Goal: Task Accomplishment & Management: Complete application form

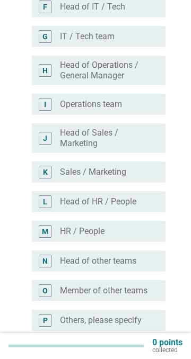
scroll to position [323, 0]
click at [145, 173] on div "radio_button_unchecked Sales / Marketing" at bounding box center [104, 171] width 89 height 11
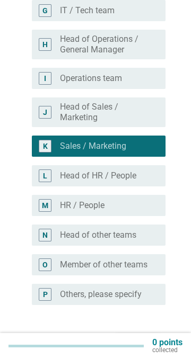
scroll to position [390, 0]
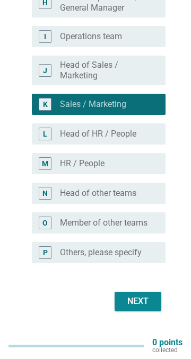
click at [142, 308] on div "Next" at bounding box center [138, 301] width 30 height 13
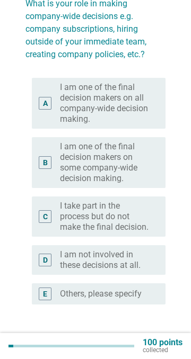
scroll to position [89, 0]
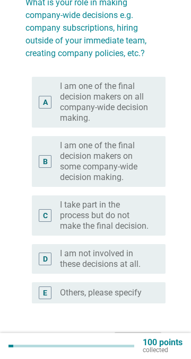
click at [51, 228] on div "C" at bounding box center [50, 216] width 20 height 32
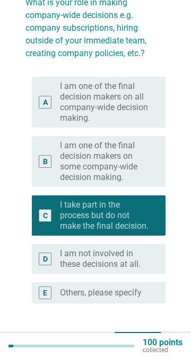
click at [142, 346] on div "Next" at bounding box center [138, 342] width 30 height 13
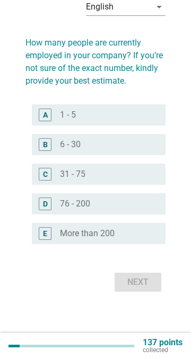
scroll to position [0, 0]
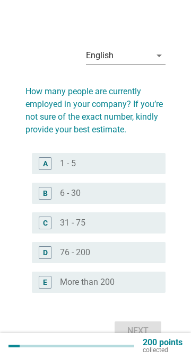
click at [147, 196] on div "radio_button_unchecked 6 - 30" at bounding box center [104, 193] width 89 height 11
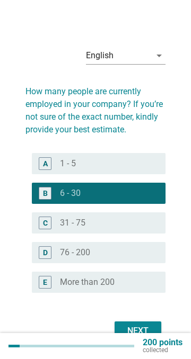
click at [145, 336] on div "Next" at bounding box center [138, 331] width 30 height 13
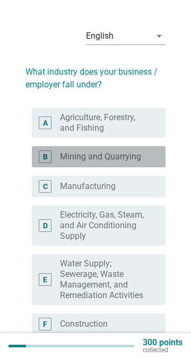
scroll to position [29, 0]
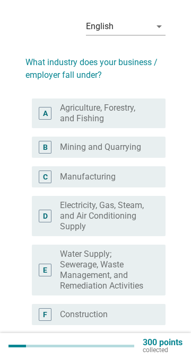
click at [43, 179] on div "C" at bounding box center [45, 176] width 5 height 11
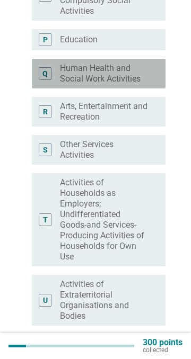
scroll to position [827, 0]
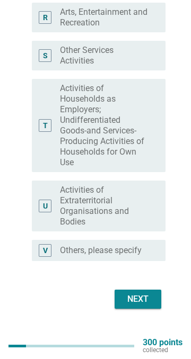
click at [141, 306] on div "Next" at bounding box center [138, 299] width 30 height 13
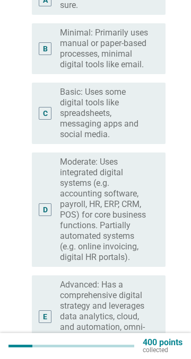
scroll to position [156, 0]
click at [36, 237] on div "D radio_button_unchecked Moderate: Uses integrated digital systems (e.g. accoun…" at bounding box center [99, 209] width 134 height 115
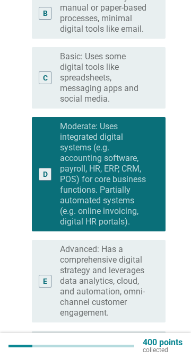
scroll to position [271, 0]
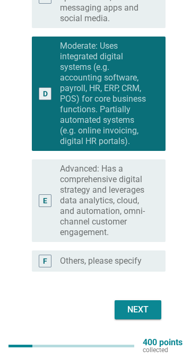
click at [149, 319] on button "Next" at bounding box center [138, 310] width 47 height 19
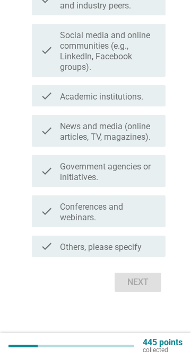
scroll to position [0, 0]
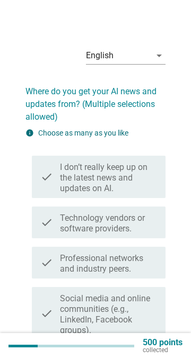
click at [43, 260] on icon "check" at bounding box center [46, 262] width 13 height 23
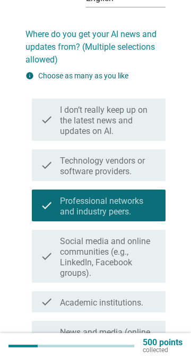
scroll to position [58, 0]
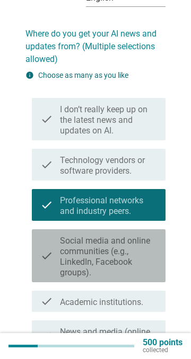
click at [43, 252] on icon "check" at bounding box center [46, 256] width 13 height 45
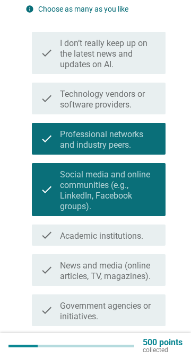
scroll to position [126, 0]
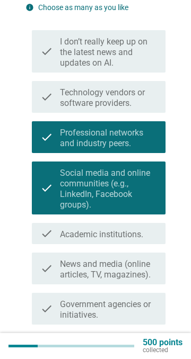
click at [60, 272] on label "News and media (online articles, TV, magazines)." at bounding box center [108, 269] width 97 height 21
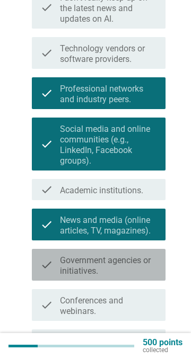
scroll to position [172, 0]
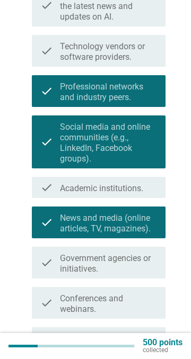
click at [51, 269] on icon "check" at bounding box center [46, 262] width 13 height 23
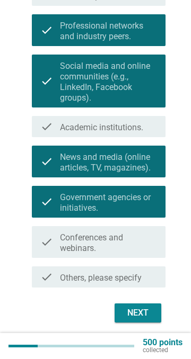
scroll to position [236, 0]
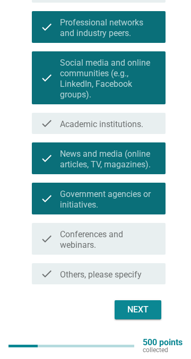
click at [157, 309] on button "Next" at bounding box center [138, 310] width 47 height 19
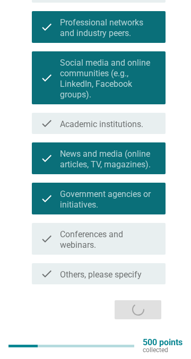
scroll to position [0, 0]
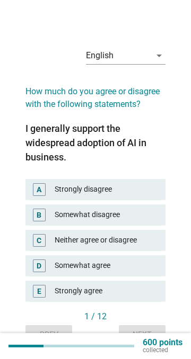
click at [153, 218] on div "Somewhat disagree" at bounding box center [106, 215] width 102 height 13
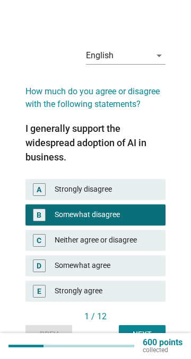
click at [149, 245] on div "Neither agree or disagree" at bounding box center [106, 240] width 102 height 13
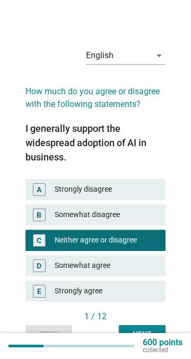
click at [145, 340] on div "Next" at bounding box center [142, 334] width 30 height 11
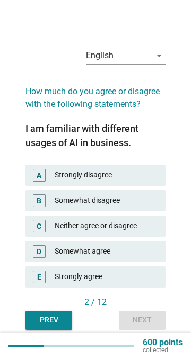
click at [152, 233] on div "Neither agree or disagree" at bounding box center [106, 226] width 102 height 13
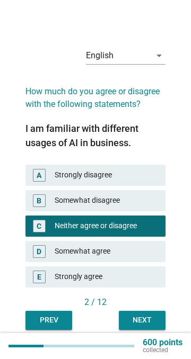
click at [145, 326] on div "Next" at bounding box center [142, 320] width 30 height 11
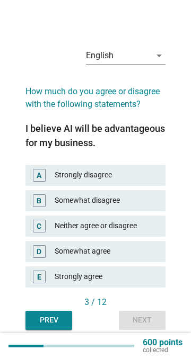
click at [144, 258] on div "Somewhat agree" at bounding box center [106, 251] width 102 height 13
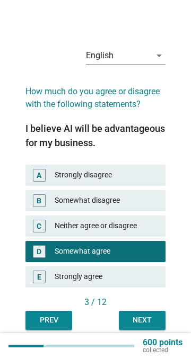
click at [147, 326] on div "Next" at bounding box center [142, 320] width 30 height 11
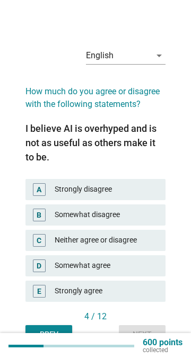
click at [146, 245] on div "Neither agree or disagree" at bounding box center [106, 240] width 102 height 13
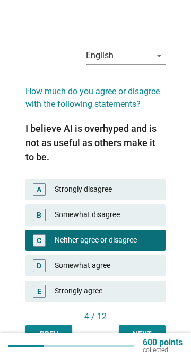
click at [147, 340] on div "Next" at bounding box center [142, 334] width 30 height 11
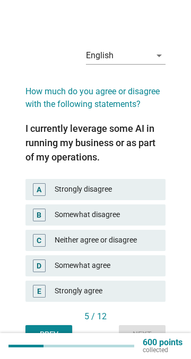
click at [58, 270] on div "Somewhat agree" at bounding box center [106, 266] width 102 height 13
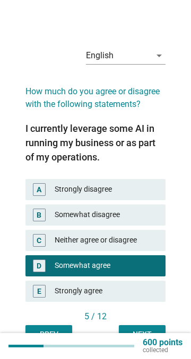
click at [152, 332] on div "Next" at bounding box center [142, 334] width 30 height 11
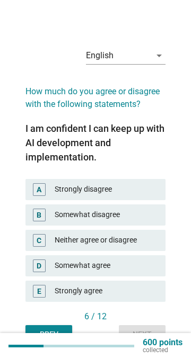
click at [153, 268] on div "Somewhat agree" at bounding box center [106, 266] width 102 height 13
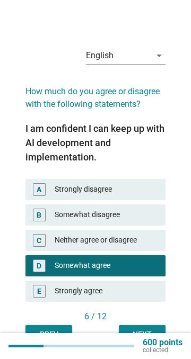
click at [145, 337] on div "Next" at bounding box center [142, 334] width 30 height 11
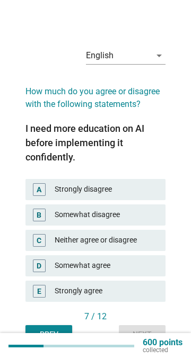
click at [157, 268] on div "D Somewhat agree" at bounding box center [95, 266] width 140 height 21
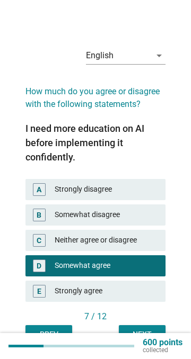
click at [147, 338] on div "Next" at bounding box center [142, 334] width 30 height 11
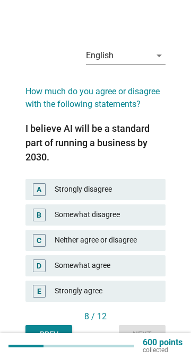
click at [147, 297] on div "Strongly agree" at bounding box center [106, 291] width 102 height 13
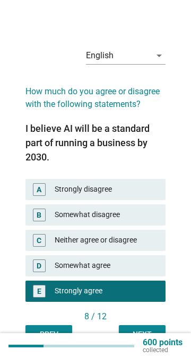
click at [147, 340] on div "Next" at bounding box center [142, 334] width 30 height 11
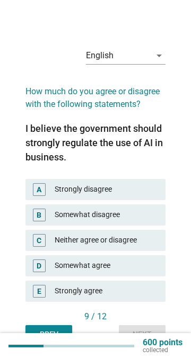
click at [153, 268] on div "Somewhat agree" at bounding box center [106, 266] width 102 height 13
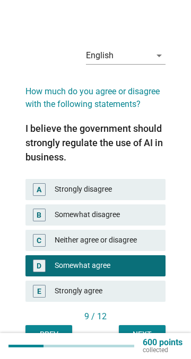
click at [147, 335] on div "Next" at bounding box center [142, 334] width 30 height 11
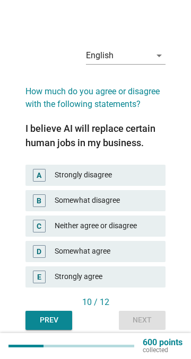
click at [150, 284] on div "Strongly agree" at bounding box center [106, 277] width 102 height 13
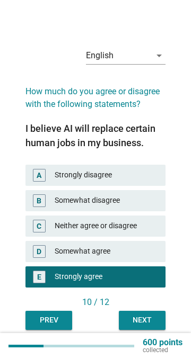
click at [145, 326] on div "Next" at bounding box center [142, 320] width 30 height 11
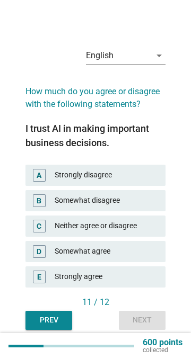
click at [153, 258] on div "Somewhat agree" at bounding box center [106, 251] width 102 height 13
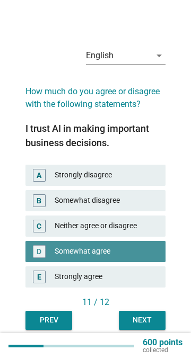
click at [152, 326] on div "Next" at bounding box center [142, 320] width 30 height 11
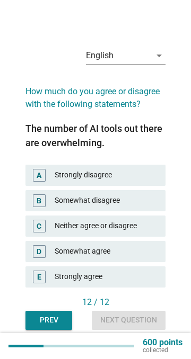
click at [149, 258] on div "Somewhat agree" at bounding box center [106, 251] width 102 height 13
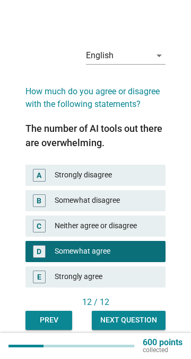
click at [143, 326] on div "Next question" at bounding box center [128, 320] width 57 height 11
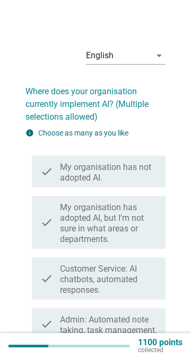
click at [143, 222] on label "My organisation has adopted AI, but I'm not sure in what areas or departments." at bounding box center [108, 223] width 97 height 42
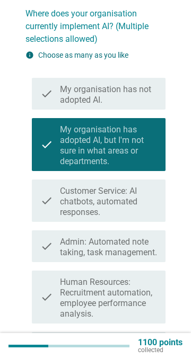
scroll to position [80, 0]
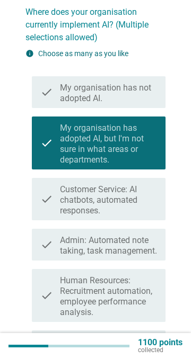
click at [141, 202] on label "Customer Service: AI chatbots, automated responses." at bounding box center [108, 200] width 97 height 32
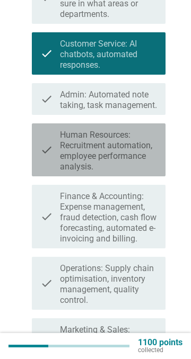
scroll to position [234, 0]
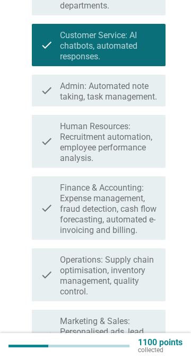
click at [130, 152] on label "Human Resources: Recruitment automation, employee performance analysis." at bounding box center [108, 142] width 97 height 42
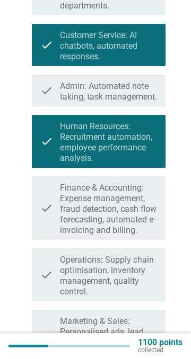
click at [142, 157] on label "Human Resources: Recruitment automation, employee performance analysis." at bounding box center [108, 142] width 97 height 42
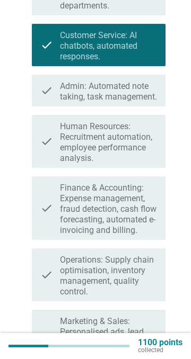
click at [143, 101] on label "Admin: Automated note taking, task management." at bounding box center [108, 91] width 97 height 21
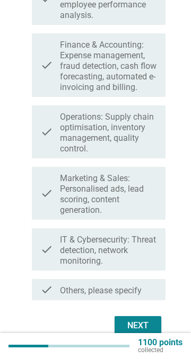
scroll to position [378, 0]
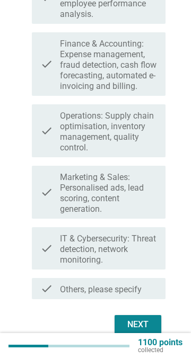
click at [138, 215] on label "Marketing & Sales: Personalised ads, lead scoring, content generation." at bounding box center [108, 193] width 97 height 42
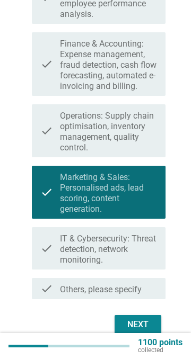
click at [46, 266] on icon "check" at bounding box center [46, 249] width 13 height 34
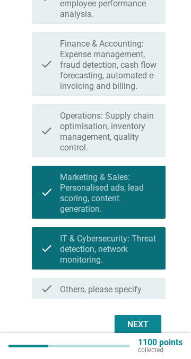
click at [136, 331] on div "Next" at bounding box center [138, 325] width 30 height 13
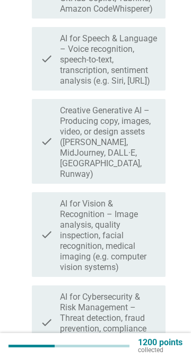
scroll to position [439, 0]
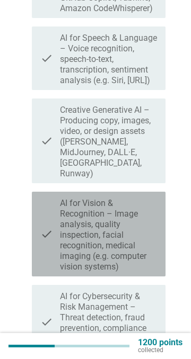
click at [146, 228] on label "AI for Vision & Recognition – Image analysis, quality inspection, facial recogn…" at bounding box center [108, 235] width 97 height 74
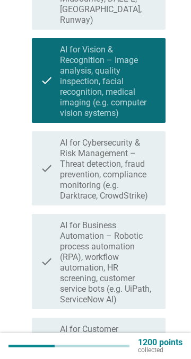
scroll to position [593, 0]
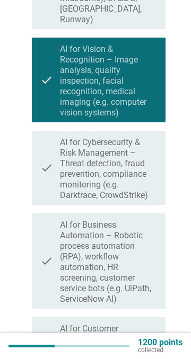
click at [136, 165] on label "AI for Cybersecurity & Risk Management – Threat detection, fraud prevention, co…" at bounding box center [108, 169] width 97 height 64
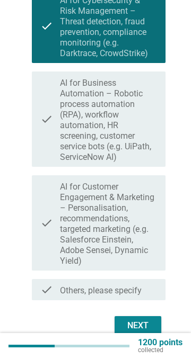
scroll to position [741, 0]
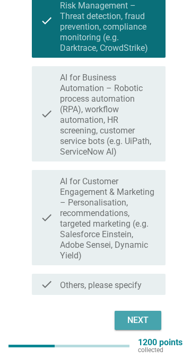
click at [148, 314] on div "Next" at bounding box center [138, 320] width 30 height 13
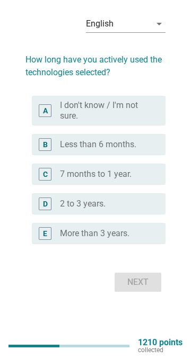
scroll to position [0, 0]
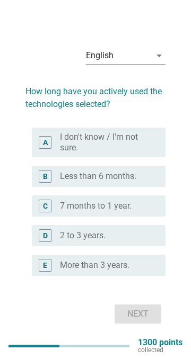
click at [153, 212] on div "radio_button_unchecked 7 months to 1 year." at bounding box center [108, 206] width 97 height 11
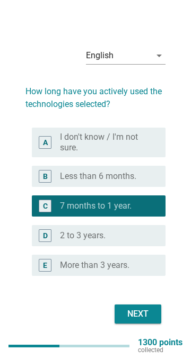
click at [133, 321] on div "Next" at bounding box center [138, 314] width 30 height 13
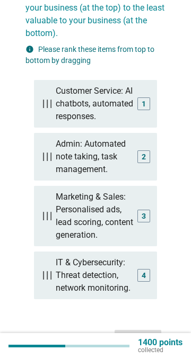
scroll to position [139, 0]
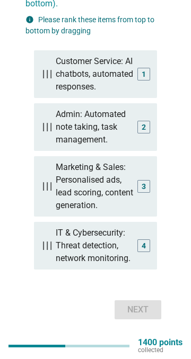
click at [145, 311] on div "Next" at bounding box center [95, 309] width 140 height 25
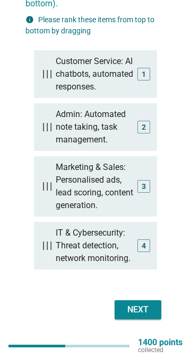
click at [143, 310] on div "Next" at bounding box center [138, 310] width 30 height 13
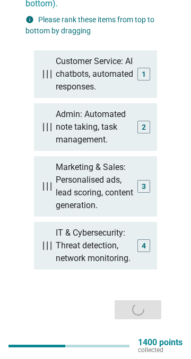
scroll to position [0, 0]
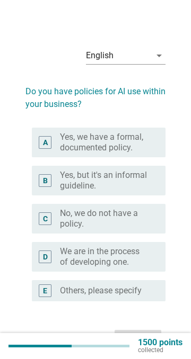
click at [140, 140] on label "Yes, we have a formal, documented policy." at bounding box center [104, 142] width 89 height 21
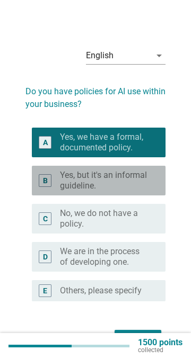
click at [60, 186] on label "Yes, but it's an informal guideline." at bounding box center [104, 180] width 89 height 21
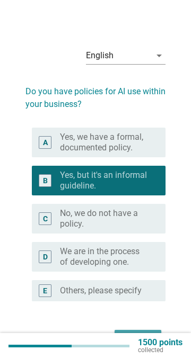
click at [151, 338] on div "Next" at bounding box center [138, 339] width 30 height 13
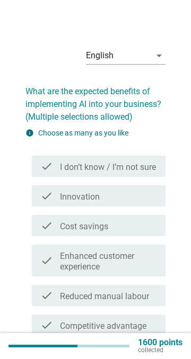
click at [147, 196] on div "check_box_outline_blank Innovation" at bounding box center [108, 196] width 97 height 13
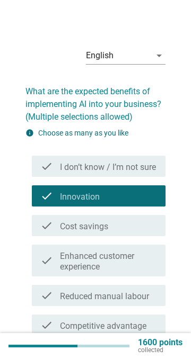
click at [150, 267] on label "Enhanced customer experience" at bounding box center [108, 261] width 97 height 21
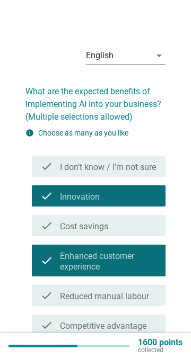
click at [156, 300] on div "check_box_outline_blank Reduced manual labour" at bounding box center [108, 295] width 97 height 13
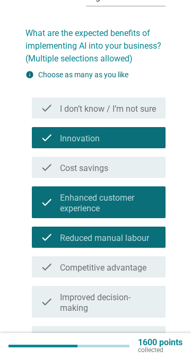
scroll to position [60, 0]
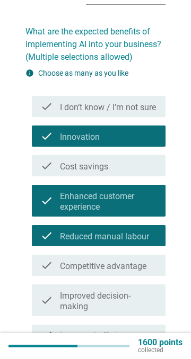
click at [145, 268] on label "Competitive advantage" at bounding box center [103, 266] width 86 height 11
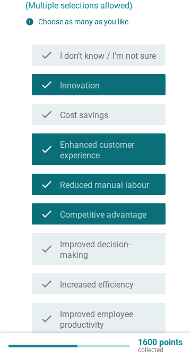
scroll to position [111, 0]
click at [144, 243] on label "Improved decision-making" at bounding box center [108, 250] width 97 height 21
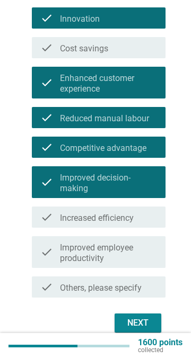
scroll to position [191, 0]
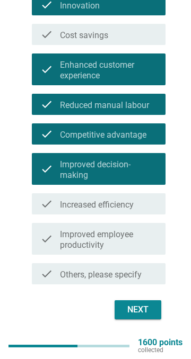
click at [144, 243] on label "Improved employee productivity" at bounding box center [108, 240] width 97 height 21
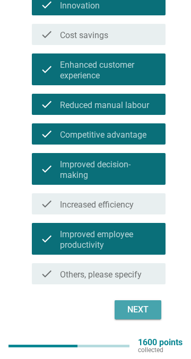
click at [154, 310] on button "Next" at bounding box center [138, 310] width 47 height 19
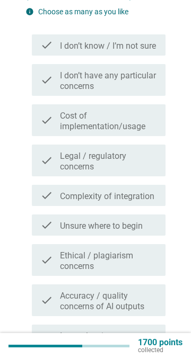
scroll to position [122, 0]
click at [43, 259] on icon "check" at bounding box center [46, 259] width 13 height 23
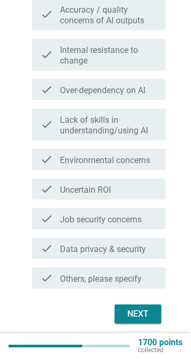
scroll to position [412, 0]
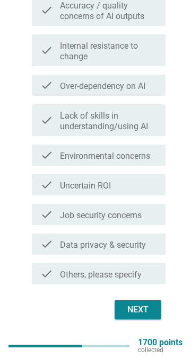
click at [151, 93] on div "check check_box_outline_blank Over-dependency on AI" at bounding box center [99, 85] width 134 height 21
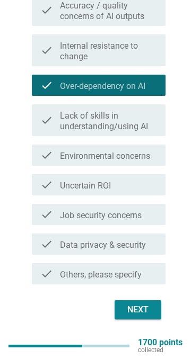
click at [153, 122] on label "Lack of skills in understanding/using AI" at bounding box center [108, 121] width 97 height 21
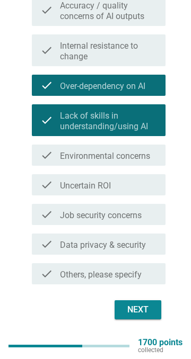
click at [151, 119] on label "Lack of skills in understanding/using AI" at bounding box center [108, 121] width 97 height 21
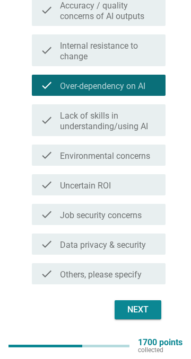
click at [157, 153] on div "check check_box_outline_blank Environmental concerns" at bounding box center [99, 155] width 134 height 21
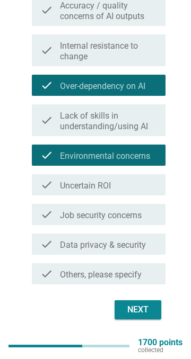
click at [149, 217] on div "check_box_outline_blank Job security concerns" at bounding box center [108, 214] width 97 height 13
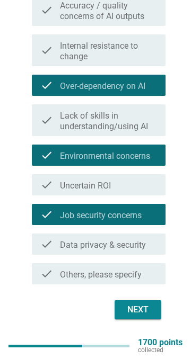
click at [147, 315] on div "Next" at bounding box center [138, 310] width 30 height 13
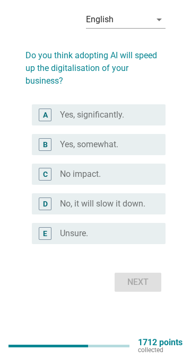
scroll to position [0, 0]
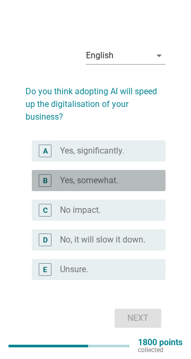
click at [152, 186] on div "radio_button_unchecked Yes, somewhat." at bounding box center [108, 180] width 97 height 11
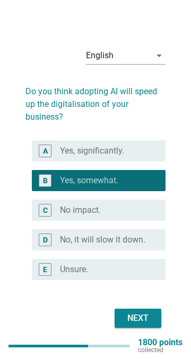
click at [148, 325] on div "Next" at bounding box center [138, 318] width 30 height 13
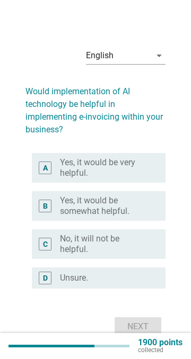
click at [146, 212] on label "Yes, it would be somewhat helpful." at bounding box center [104, 206] width 89 height 21
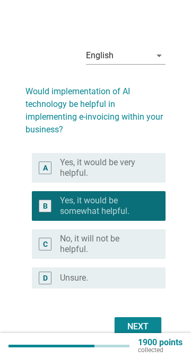
click at [144, 332] on div "Next" at bounding box center [138, 327] width 30 height 13
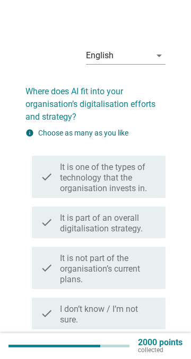
click at [155, 224] on label "It is part of an overall digitalisation strategy." at bounding box center [108, 223] width 97 height 21
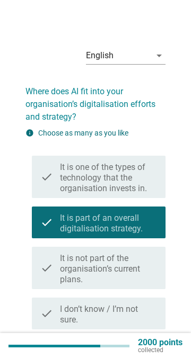
click at [144, 353] on div "Next" at bounding box center [138, 355] width 30 height 13
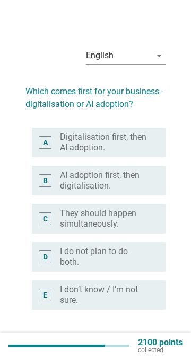
click at [141, 214] on label "They should happen simultaneously." at bounding box center [104, 218] width 89 height 21
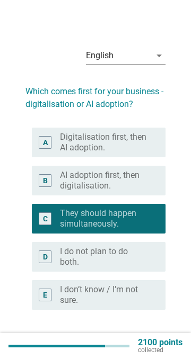
click at [149, 348] on div "Next" at bounding box center [138, 348] width 30 height 13
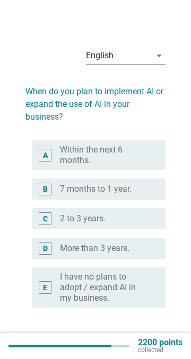
click at [147, 190] on div "radio_button_unchecked 7 months to 1 year." at bounding box center [104, 189] width 89 height 11
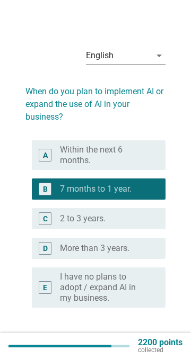
click at [143, 341] on div "Next" at bounding box center [138, 346] width 30 height 13
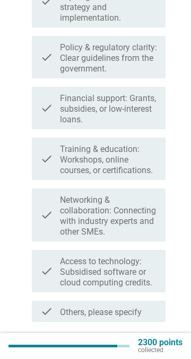
click at [145, 213] on label "Networking & collaboration: Connecting with industry experts and other SMEs." at bounding box center [108, 216] width 97 height 42
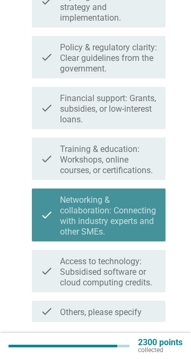
scroll to position [286, 0]
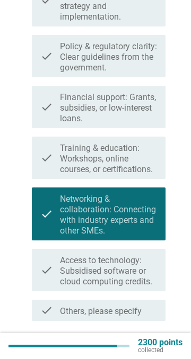
click at [148, 272] on label "Access to technology: Subsidised software or cloud computing credits." at bounding box center [108, 272] width 97 height 32
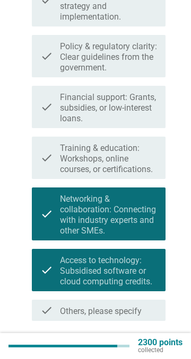
click at [144, 346] on div "Next" at bounding box center [138, 346] width 30 height 13
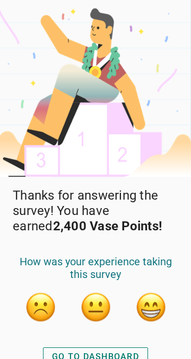
scroll to position [23, 0]
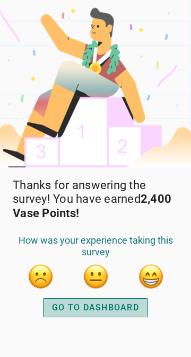
click at [129, 314] on div "GO TO DASHBOARD" at bounding box center [95, 308] width 87 height 13
